Goal: Complete application form

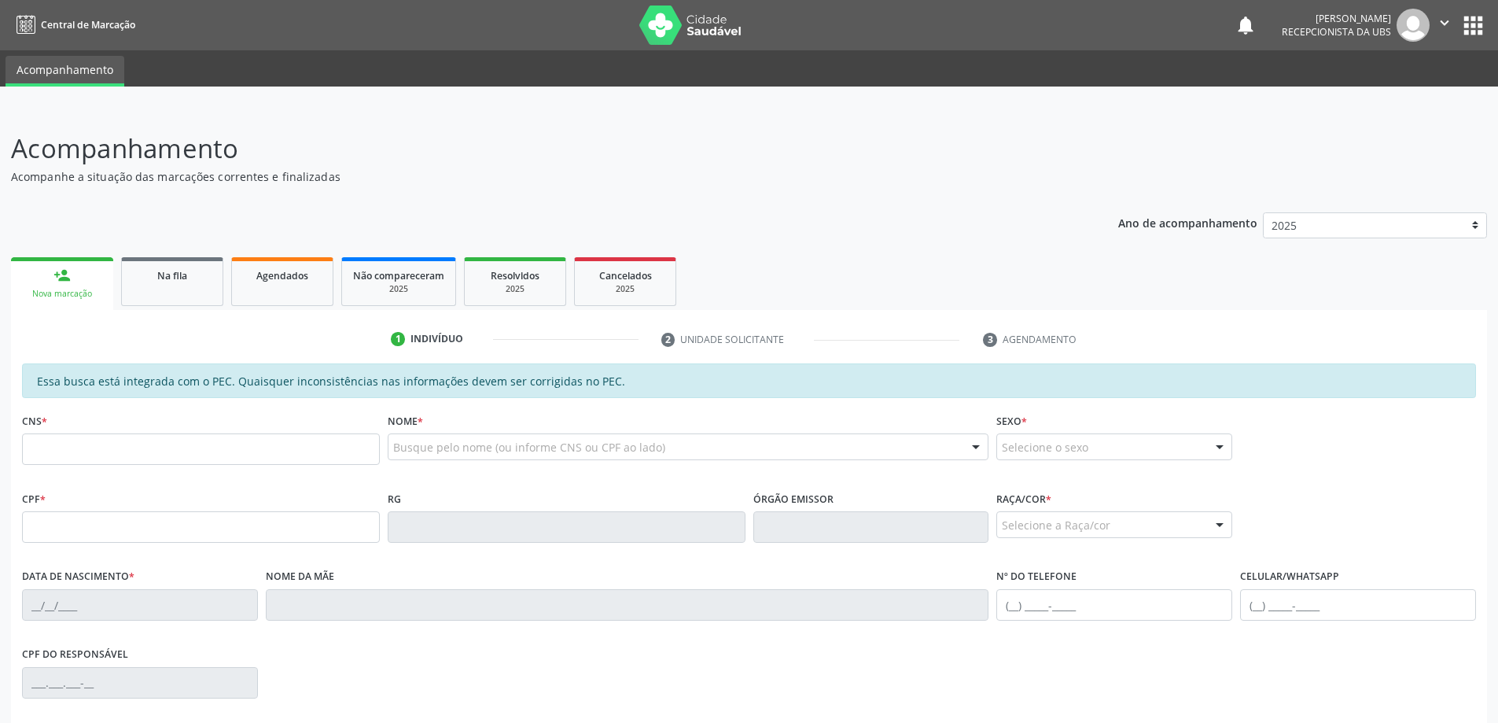
scroll to position [197, 0]
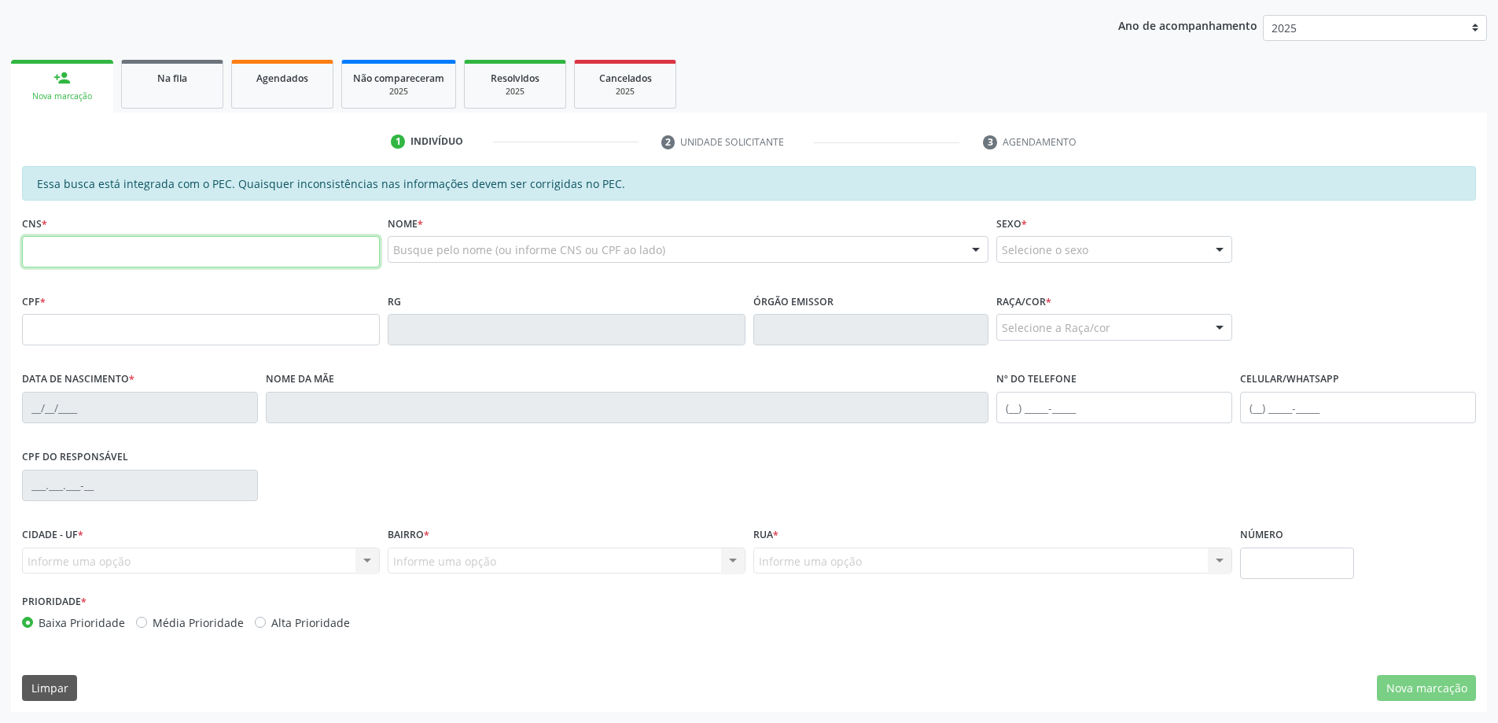
click at [98, 252] on input "text" at bounding box center [201, 251] width 358 height 31
paste input "702 6087 4083 1642"
type input "702 6087 4083 1642"
type input "141.786.704-33"
type input "06/05/2003"
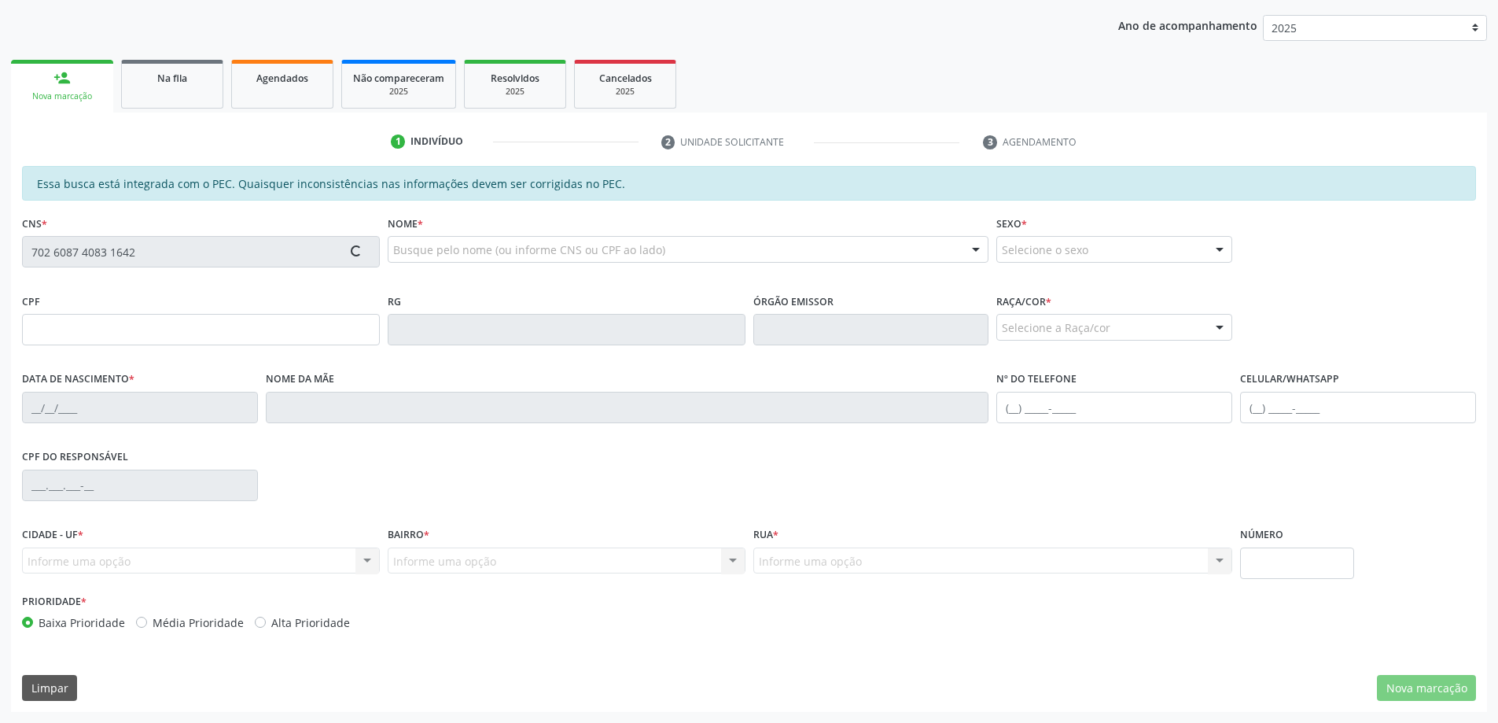
type input "Maria da Fatima Silva Viana"
type input "(82) 98742-8381"
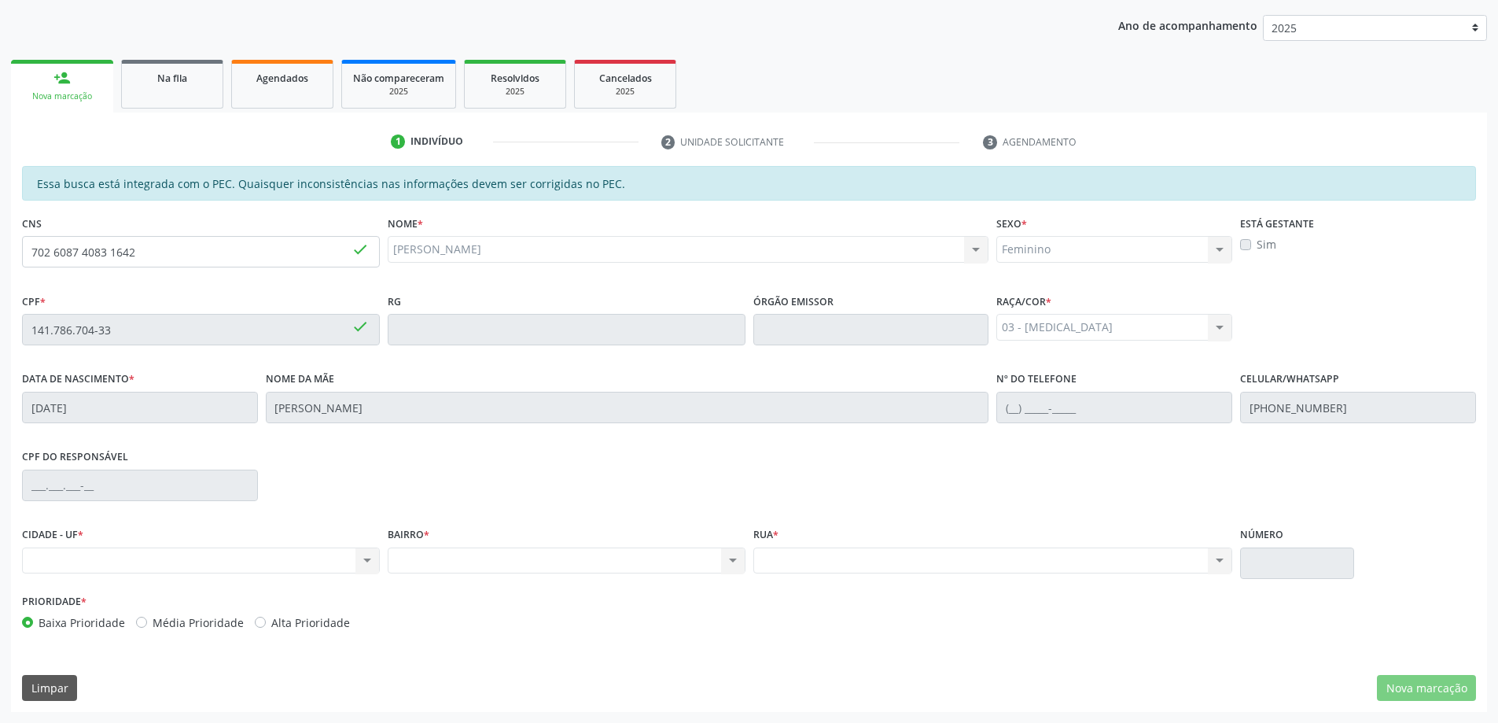
click at [490, 586] on div "BAIRRO * Nenhum resultado encontrado para: " " Não há nenhuma opção para ser ex…" at bounding box center [567, 556] width 366 height 67
click at [674, 555] on div "Nenhum resultado encontrado para: " " Não há nenhuma opção para ser exibida." at bounding box center [567, 560] width 358 height 27
click at [362, 559] on div "Nenhum resultado encontrado para: " " Não há nenhuma opção para ser exibida." at bounding box center [201, 560] width 358 height 27
click at [339, 559] on div "Nenhum resultado encontrado para: " " Não há nenhuma opção para ser exibida." at bounding box center [201, 560] width 358 height 27
click at [51, 557] on div "Nenhum resultado encontrado para: " " Não há nenhuma opção para ser exibida." at bounding box center [201, 560] width 358 height 27
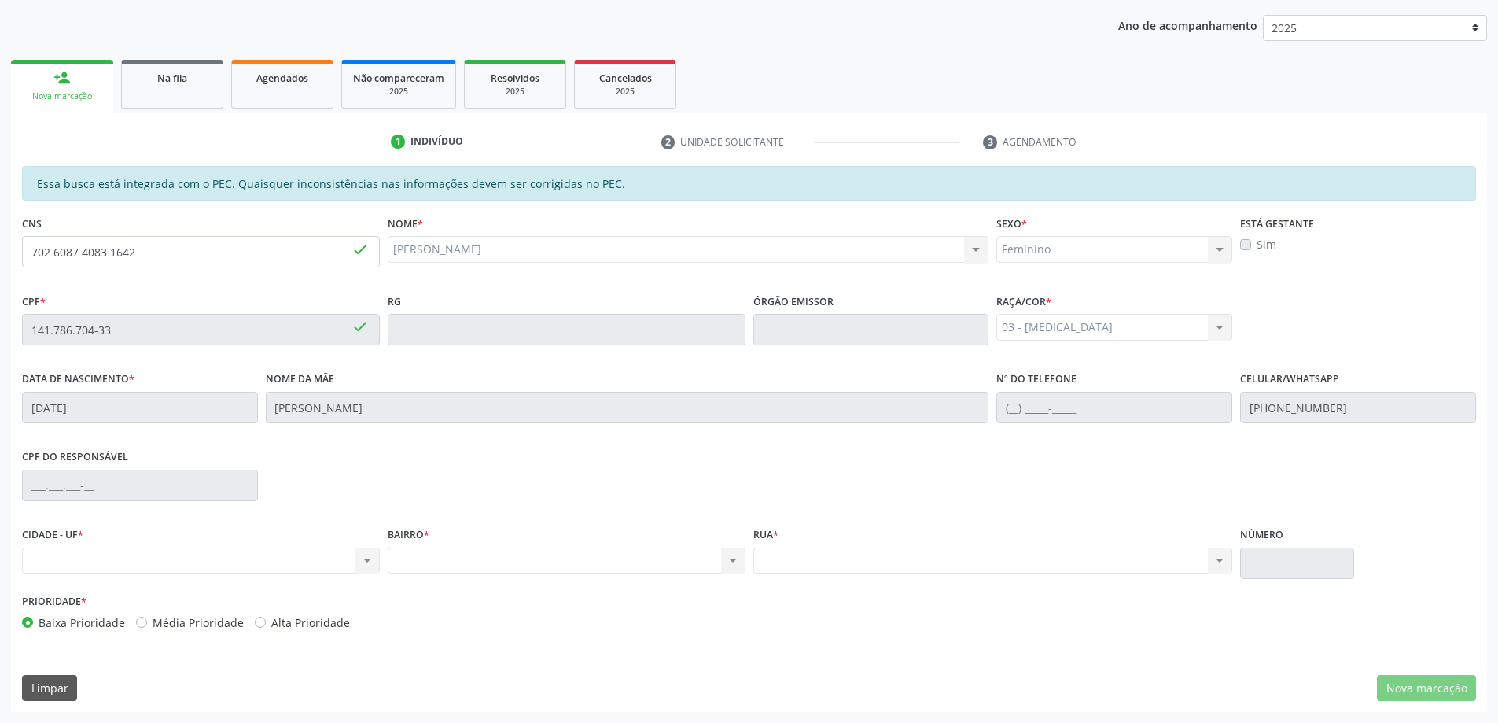
click at [51, 557] on div "Nenhum resultado encontrado para: " " Não há nenhuma opção para ser exibida." at bounding box center [201, 560] width 358 height 27
click at [370, 562] on div "Nenhum resultado encontrado para: " " Não há nenhuma opção para ser exibida." at bounding box center [201, 560] width 358 height 27
click at [730, 550] on div "Nenhum resultado encontrado para: " " Não há nenhuma opção para ser exibida." at bounding box center [567, 560] width 358 height 27
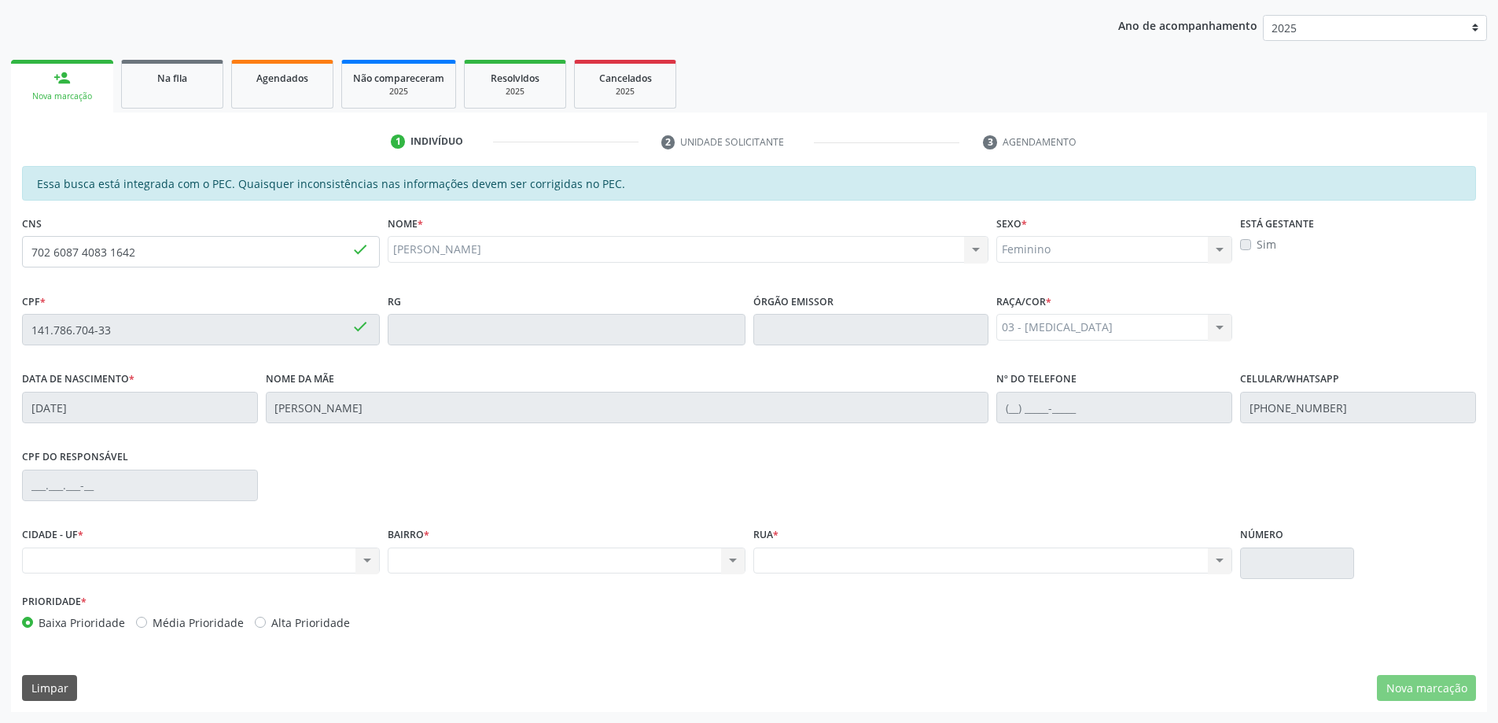
click at [1217, 562] on div "Nenhum resultado encontrado para: " " Não há nenhuma opção para ser exibida." at bounding box center [993, 560] width 480 height 27
click at [153, 467] on div "CPF do responsável" at bounding box center [140, 473] width 236 height 56
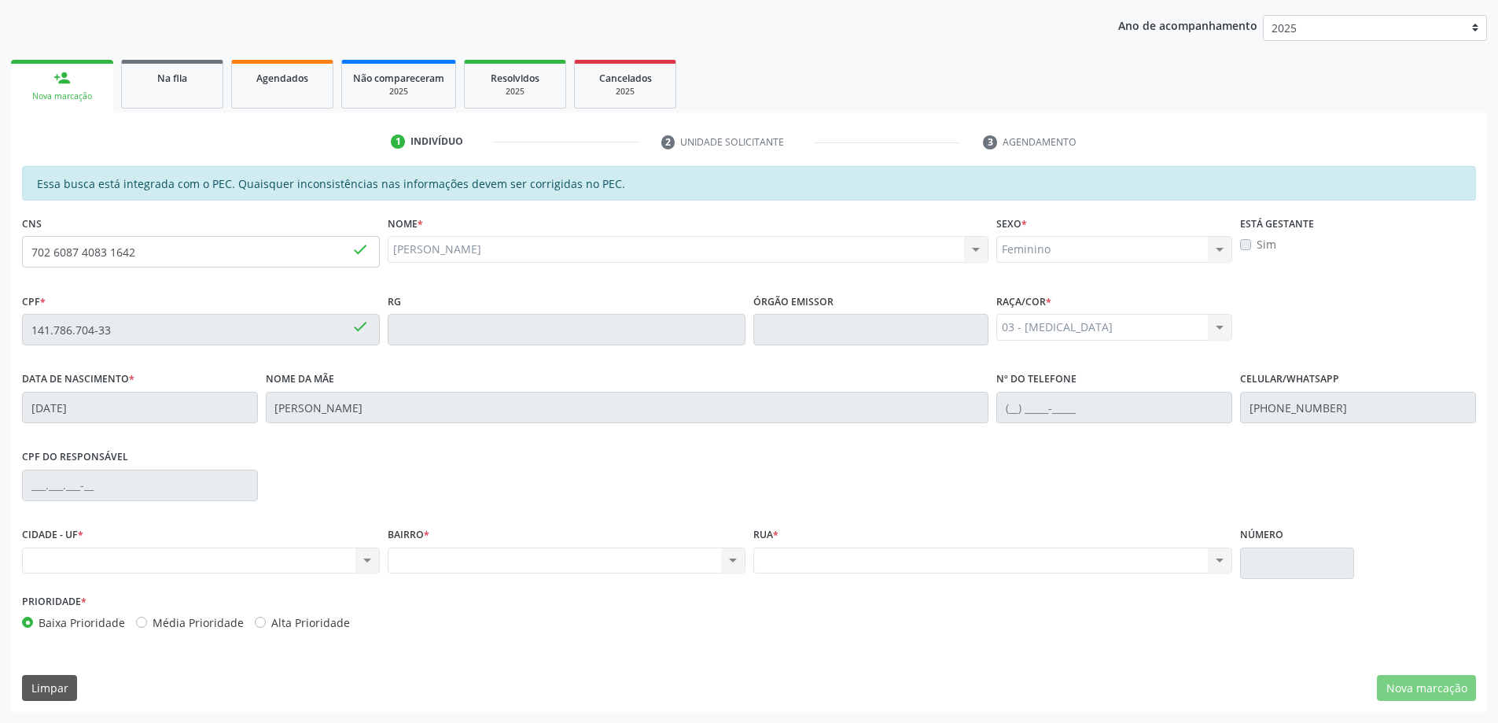
click at [95, 550] on div "Nenhum resultado encontrado para: " " Não há nenhuma opção para ser exibida." at bounding box center [201, 560] width 358 height 27
drag, startPoint x: 95, startPoint y: 550, endPoint x: 143, endPoint y: 571, distance: 52.4
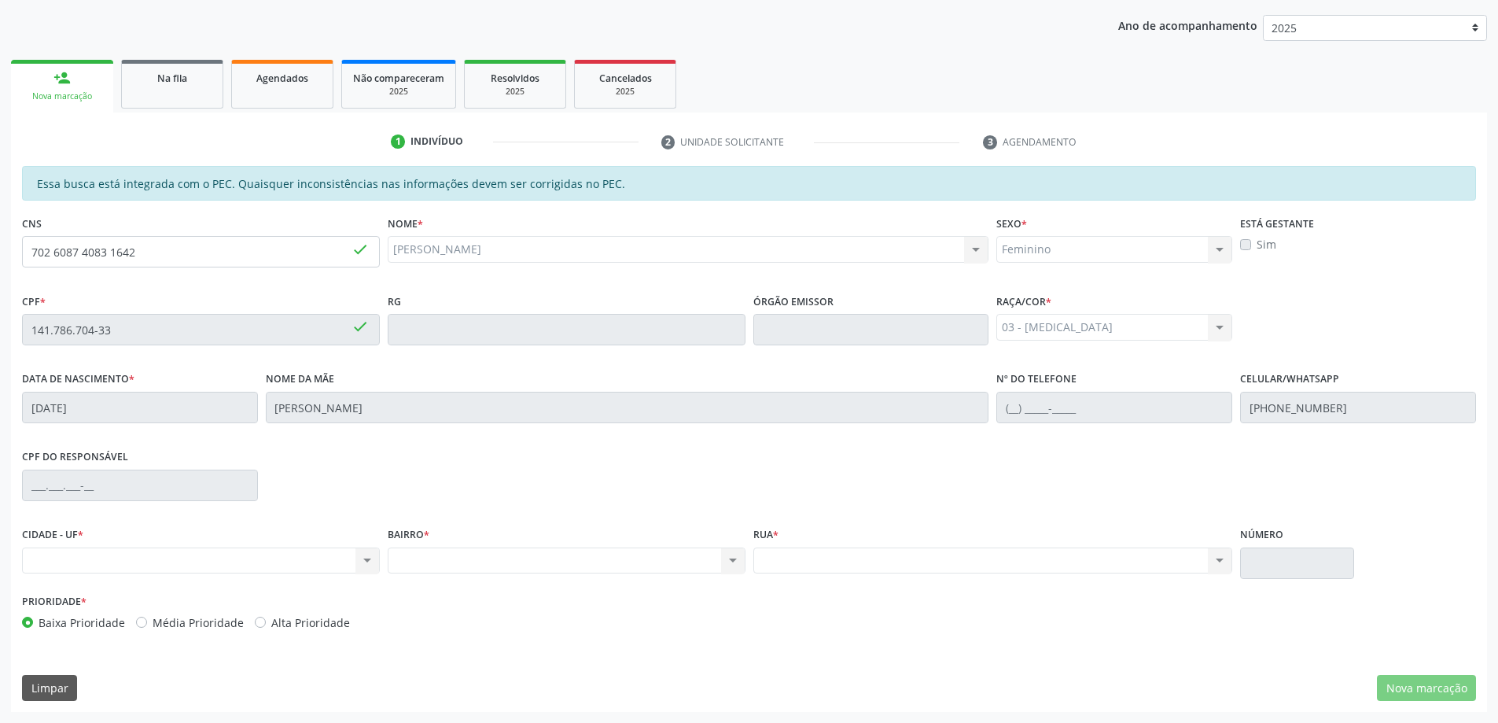
click at [95, 550] on div "Nenhum resultado encontrado para: " " Não há nenhuma opção para ser exibida." at bounding box center [201, 560] width 358 height 27
click at [368, 565] on div "Nenhum resultado encontrado para: " " Não há nenhuma opção para ser exibida." at bounding box center [201, 560] width 358 height 27
click at [366, 565] on div "Nenhum resultado encontrado para: " " Não há nenhuma opção para ser exibida." at bounding box center [201, 560] width 358 height 27
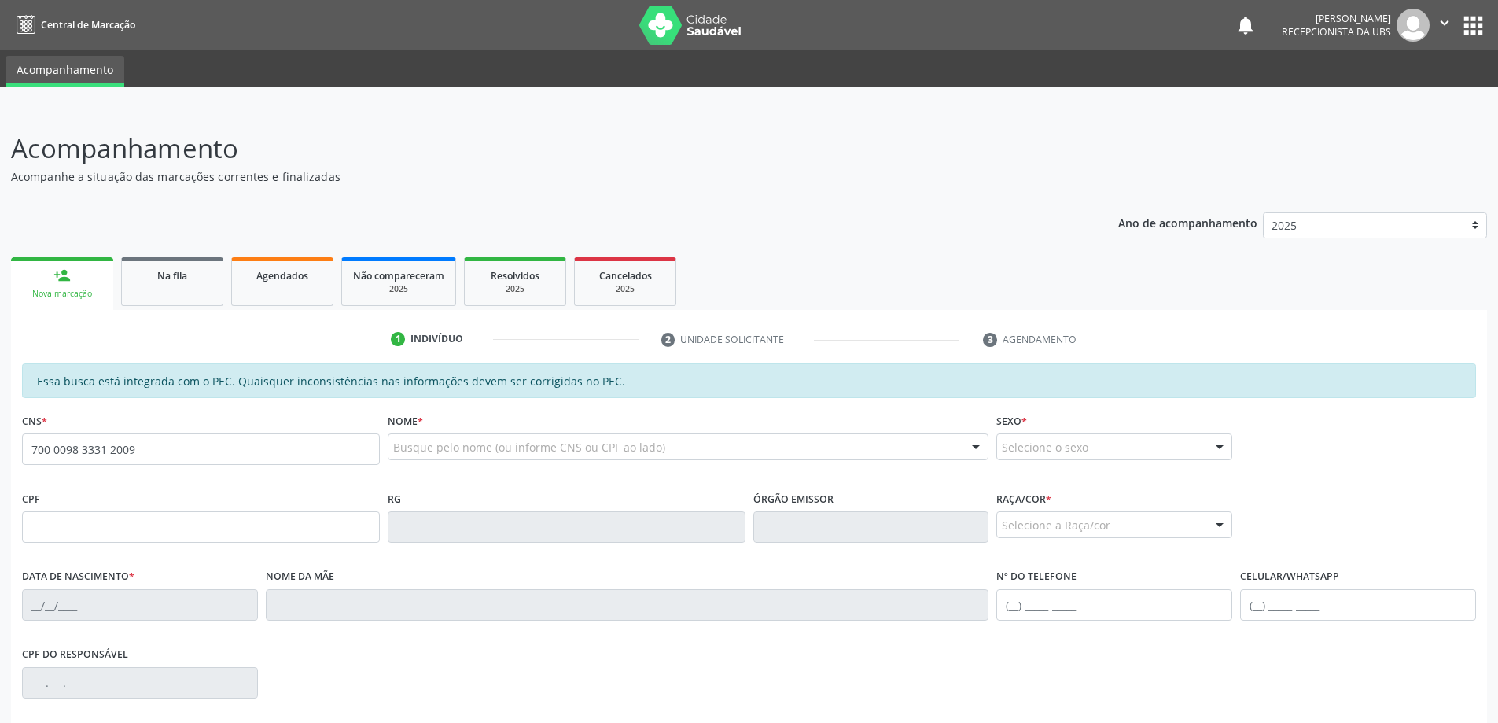
type input "700 0098 3331 2009"
type input "051.451.084-60"
type input "[DATE]"
type input "[PERSON_NAME]"
type input "[PHONE_NUMBER]"
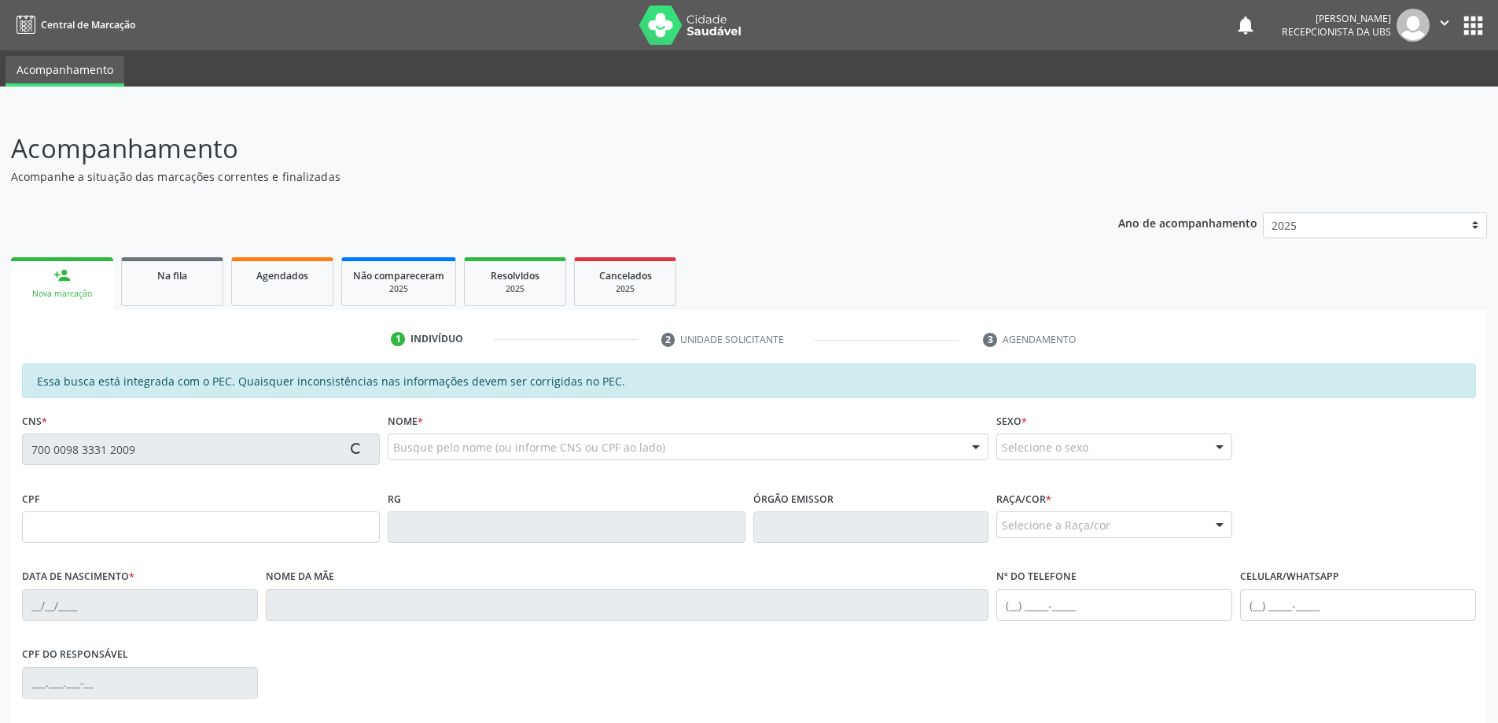
type input "22"
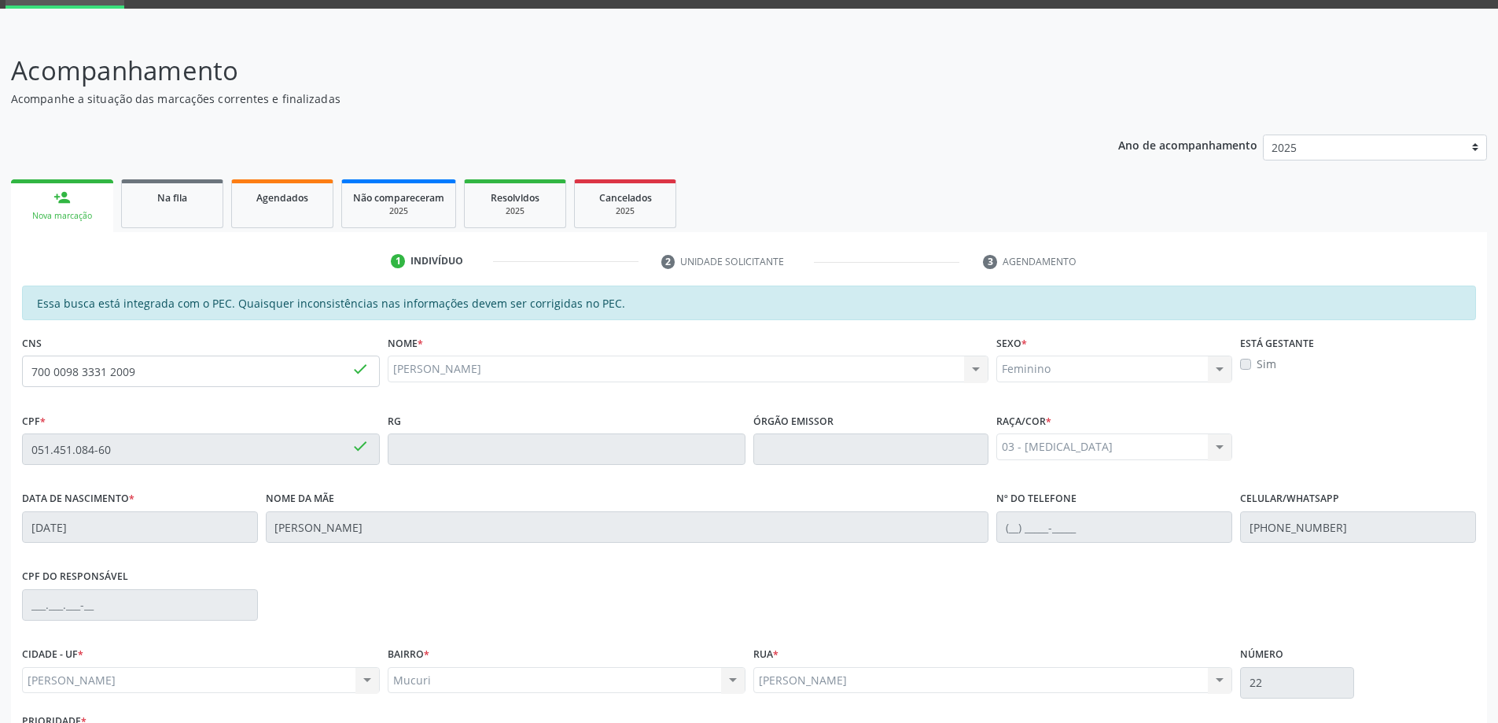
scroll to position [197, 0]
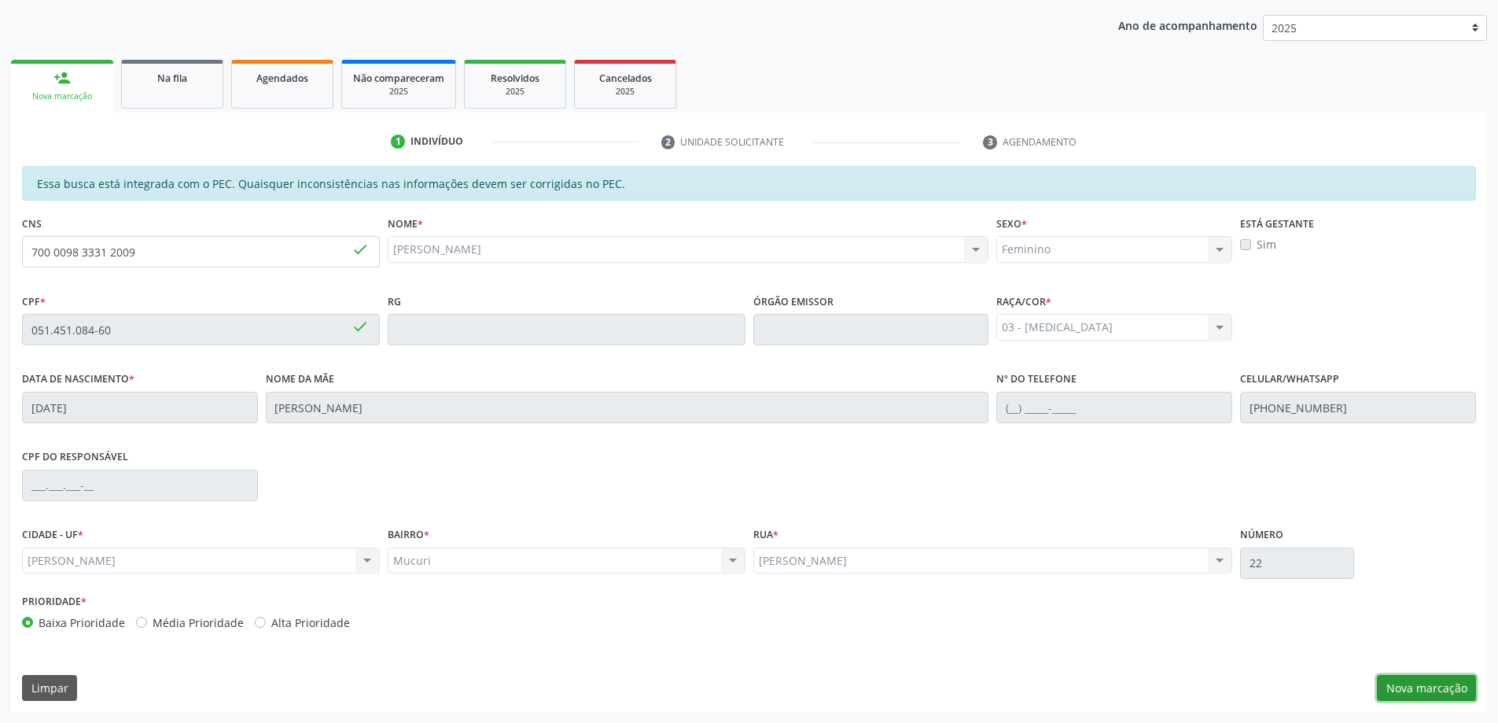
click at [1438, 676] on button "Nova marcação" at bounding box center [1426, 688] width 99 height 27
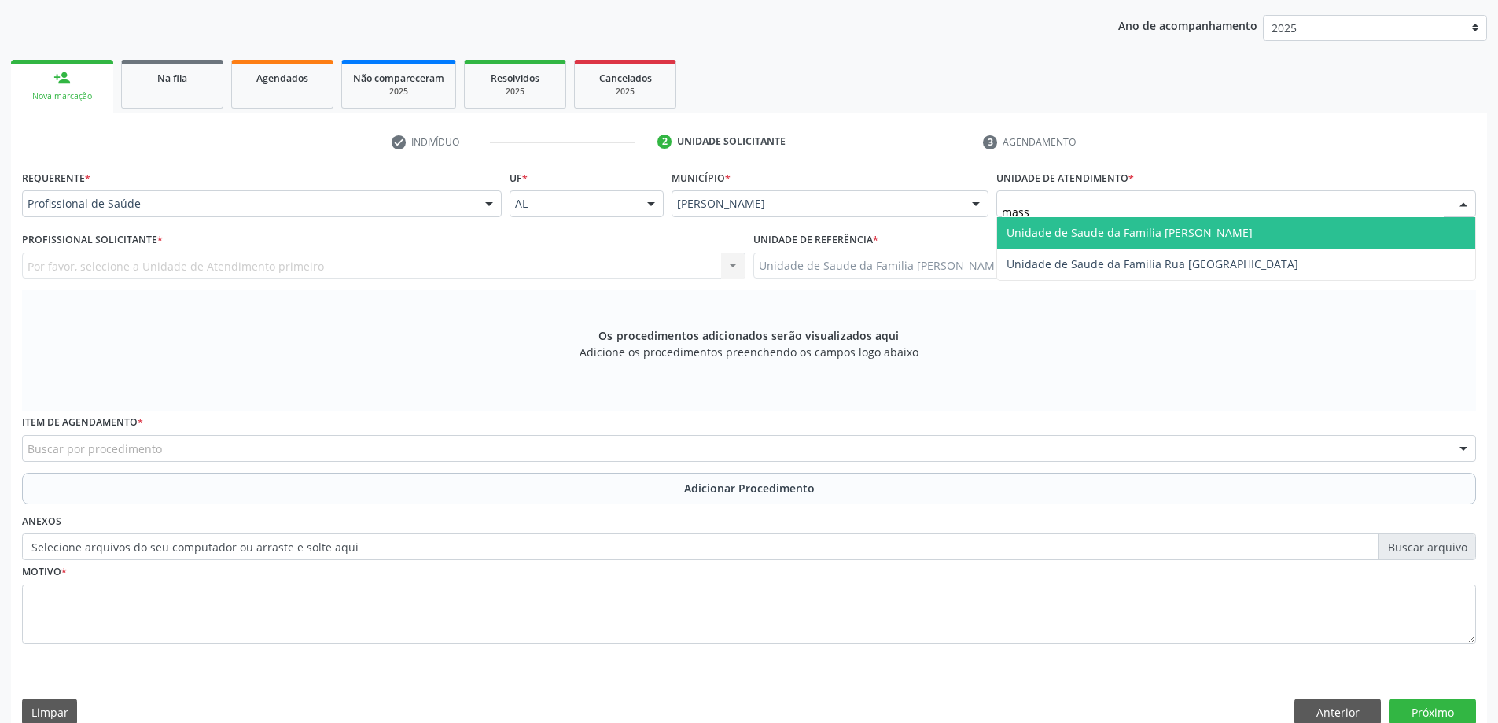
type input "massa"
click at [1062, 231] on span "Unidade de Saude da Familia [PERSON_NAME]" at bounding box center [1129, 232] width 246 height 15
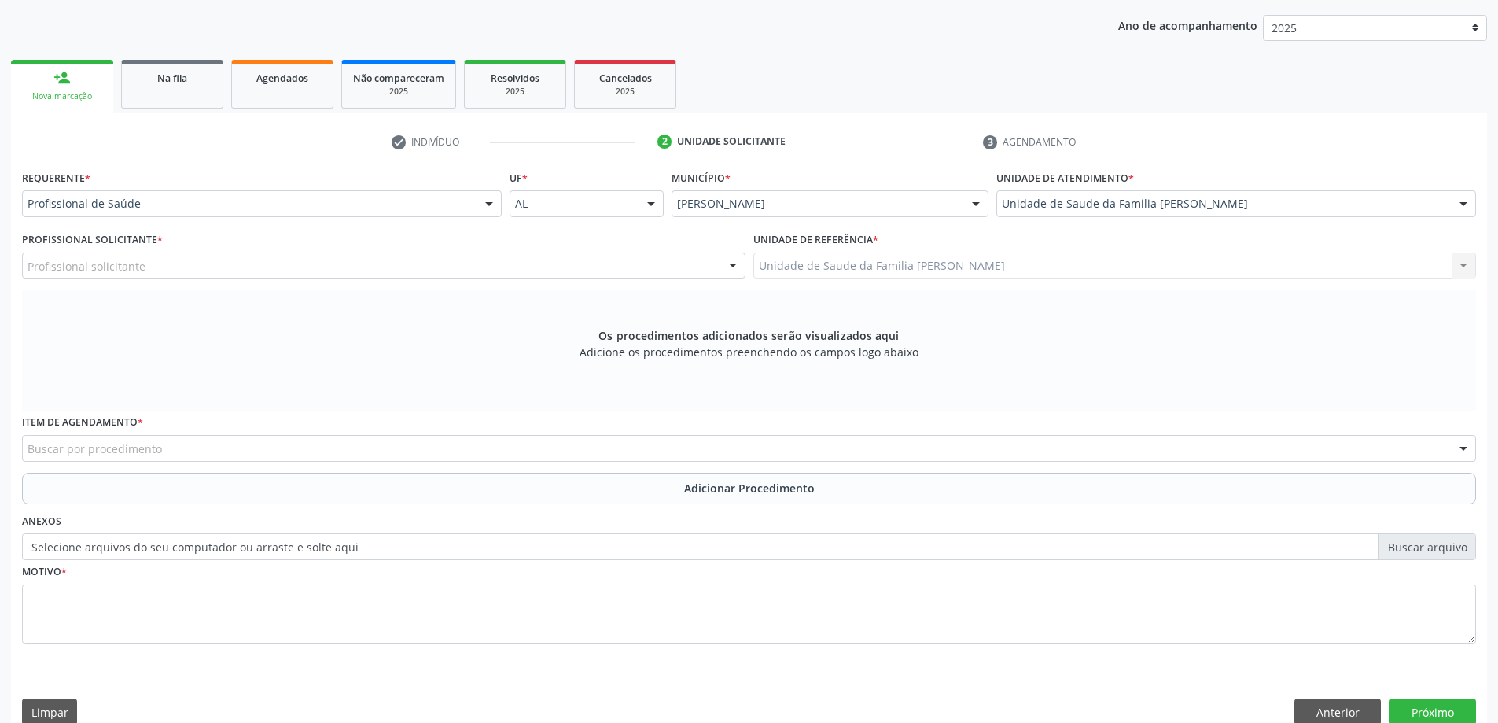
click at [222, 265] on div "Profissional solicitante" at bounding box center [383, 265] width 723 height 27
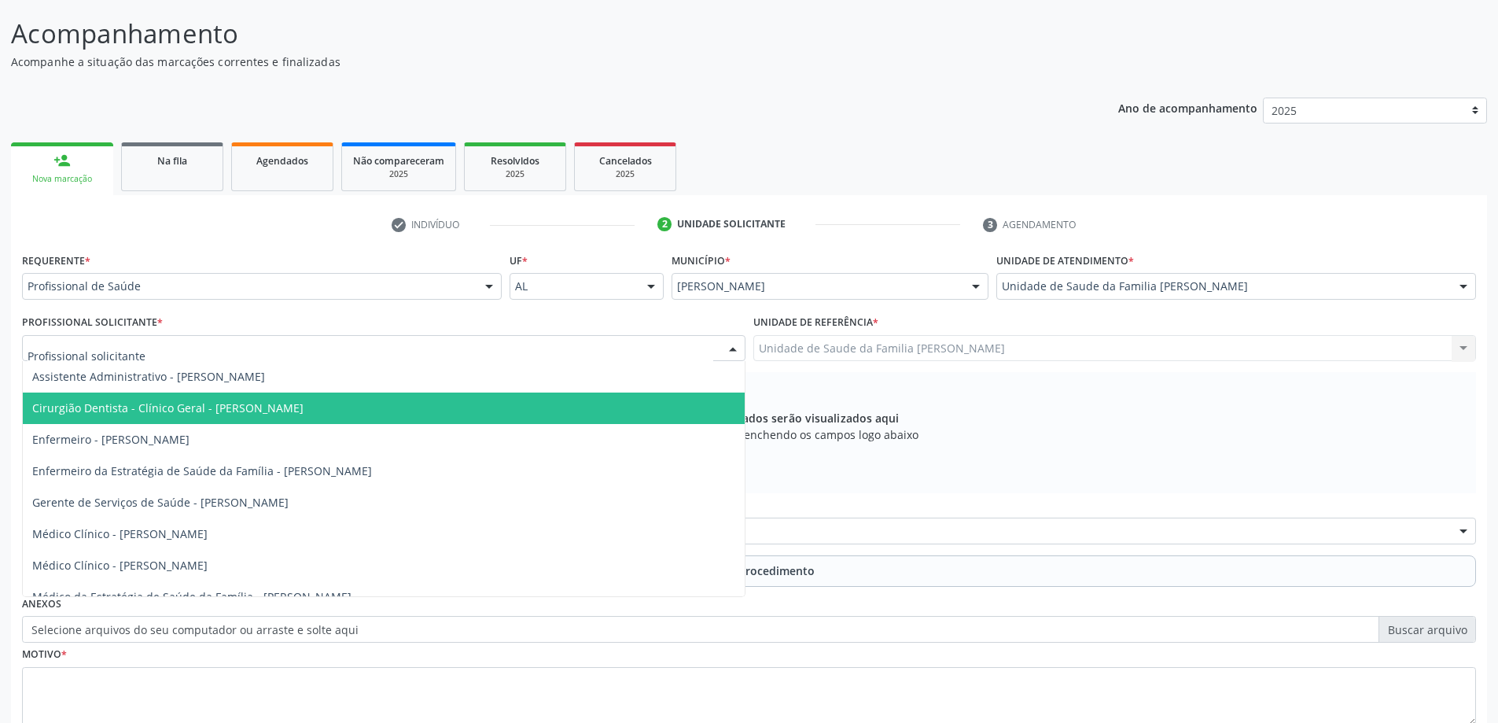
scroll to position [143, 0]
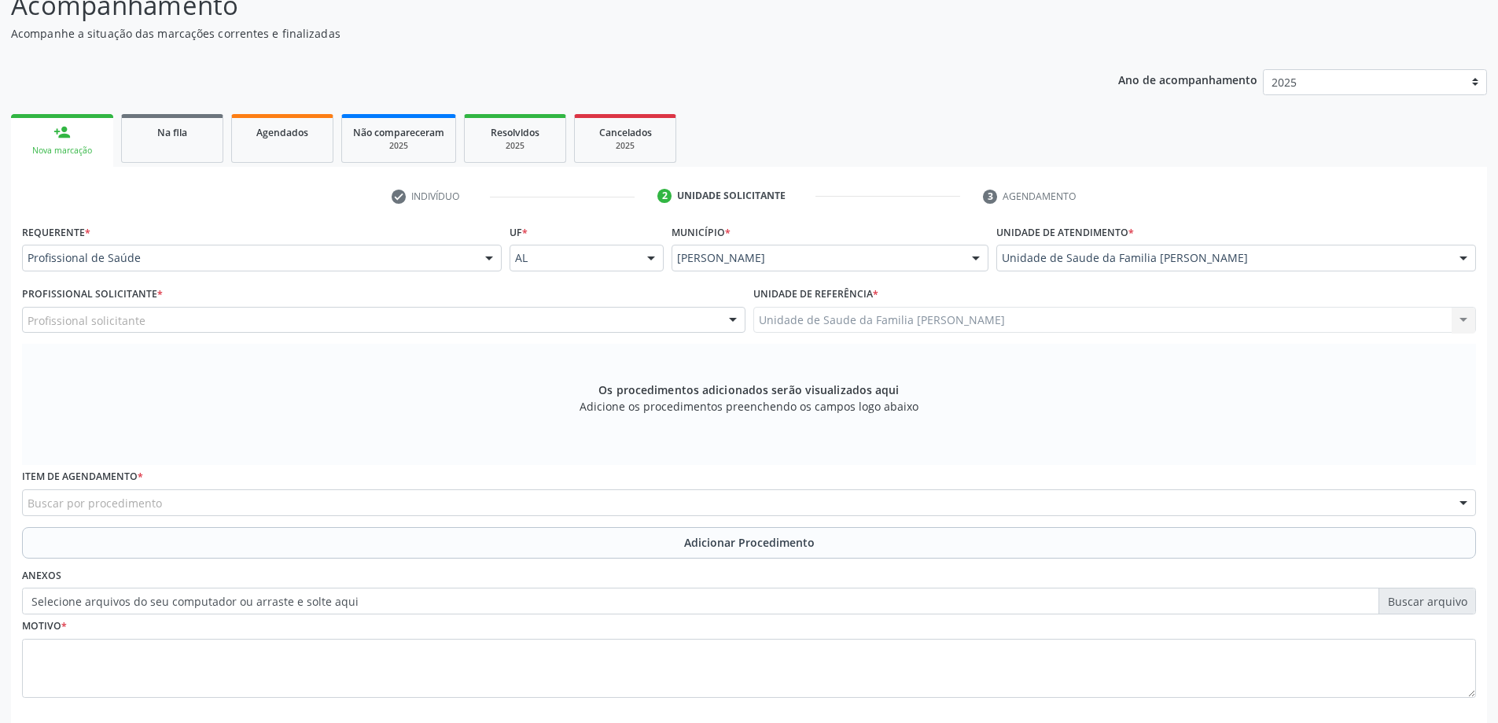
click at [261, 299] on div "Profissional Solicitante * Profissional solicitante Assistente Administrativo -…" at bounding box center [383, 307] width 723 height 50
click at [263, 323] on div at bounding box center [383, 320] width 723 height 27
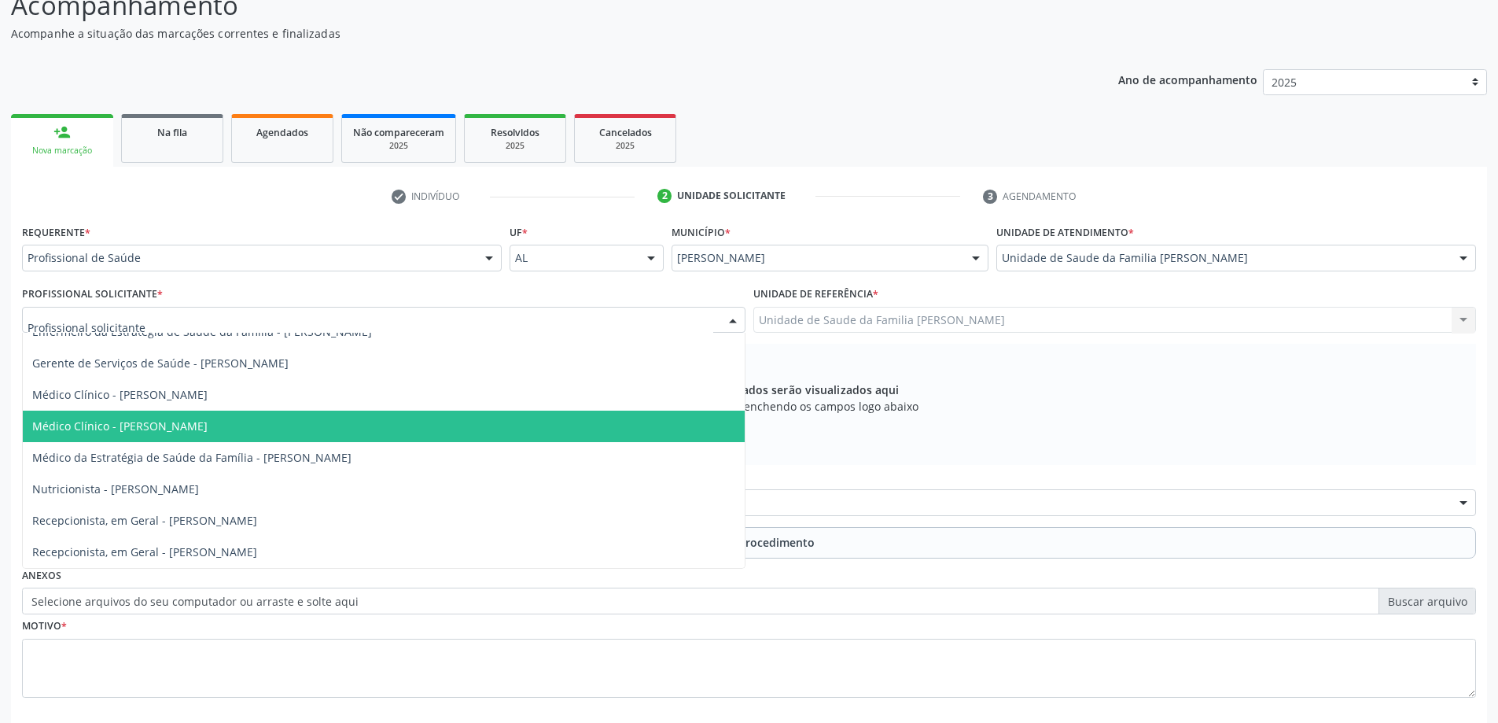
scroll to position [222, 0]
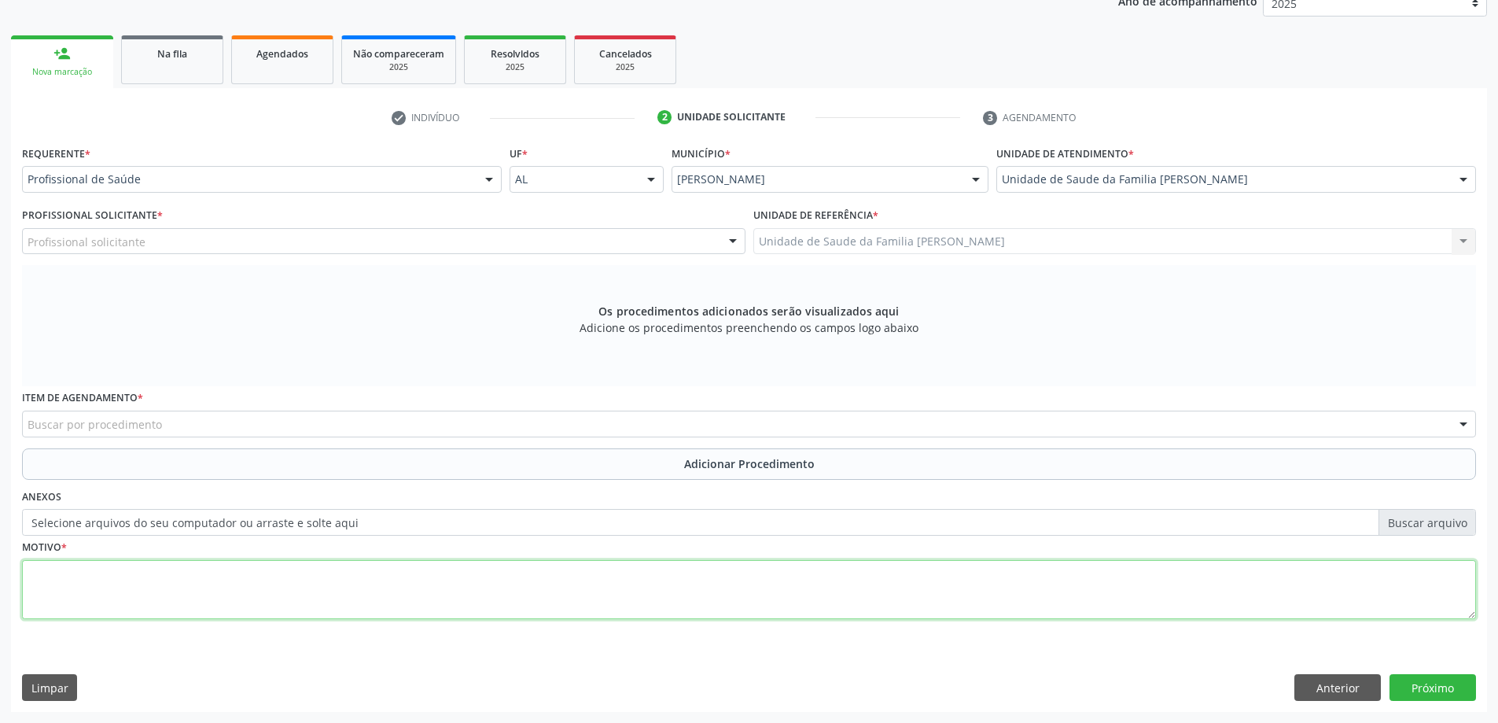
click at [280, 570] on textarea at bounding box center [749, 590] width 1454 height 60
